Goal: Task Accomplishment & Management: Use online tool/utility

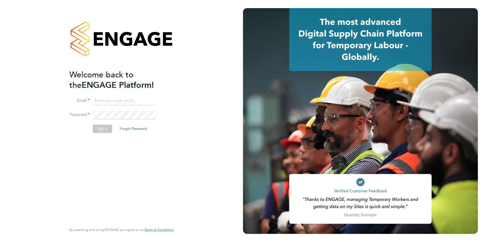
type input "toby.gibbs@citycalling.com"
click at [104, 130] on button "Sign In" at bounding box center [102, 129] width 19 height 8
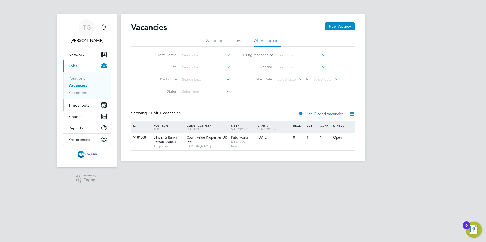
click at [77, 106] on span "Timesheets" at bounding box center [78, 105] width 21 height 5
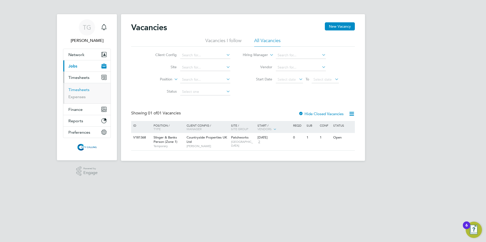
click at [79, 90] on link "Timesheets" at bounding box center [78, 89] width 21 height 5
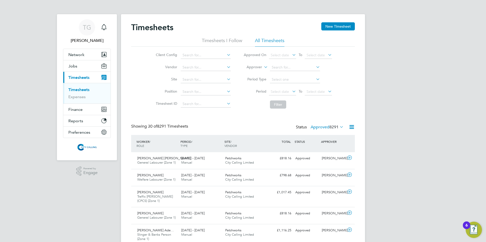
click at [280, 92] on span "Select date" at bounding box center [279, 91] width 18 height 5
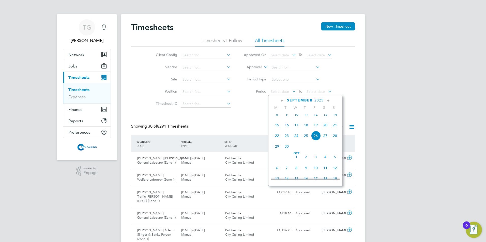
click at [278, 129] on span "15" at bounding box center [277, 125] width 10 height 10
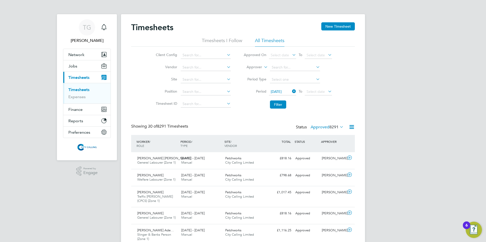
click at [310, 91] on span "Select date" at bounding box center [315, 91] width 18 height 5
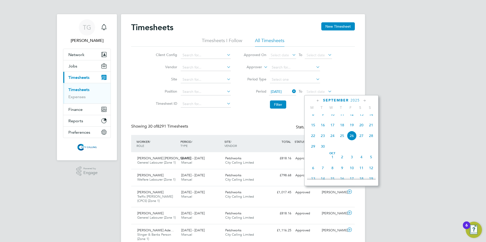
click at [370, 129] on span "21" at bounding box center [371, 125] width 10 height 10
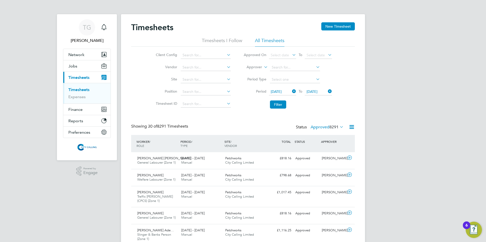
click at [278, 103] on button "Filter" at bounding box center [278, 105] width 16 height 8
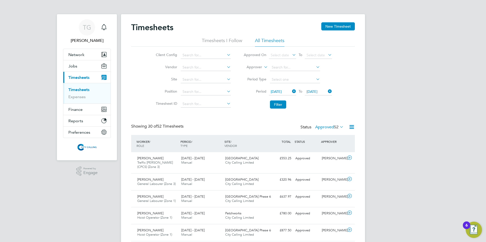
click at [322, 127] on label "Approved 52" at bounding box center [329, 127] width 28 height 5
